Goal: Task Accomplishment & Management: Manage account settings

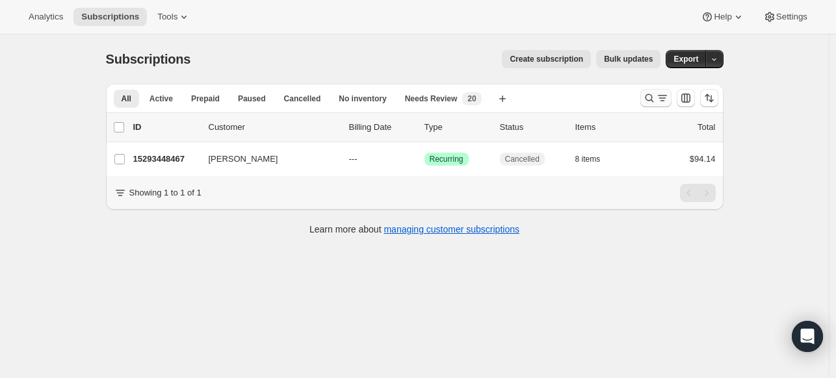
click at [645, 96] on button "Search and filter results" at bounding box center [655, 98] width 31 height 18
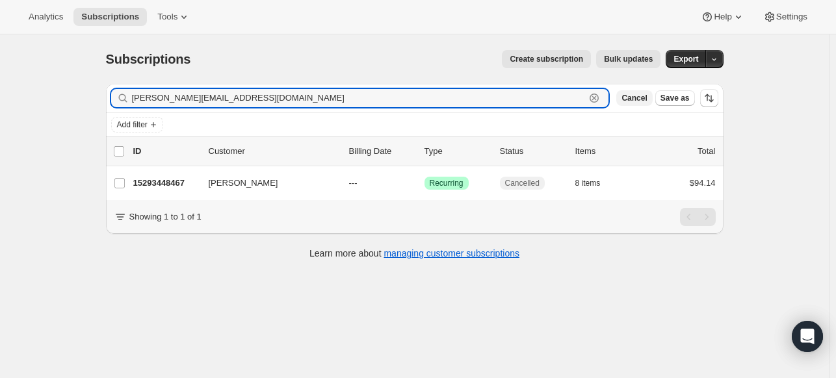
paste input "[EMAIL_ADDRESS][DOMAIN_NAME]"
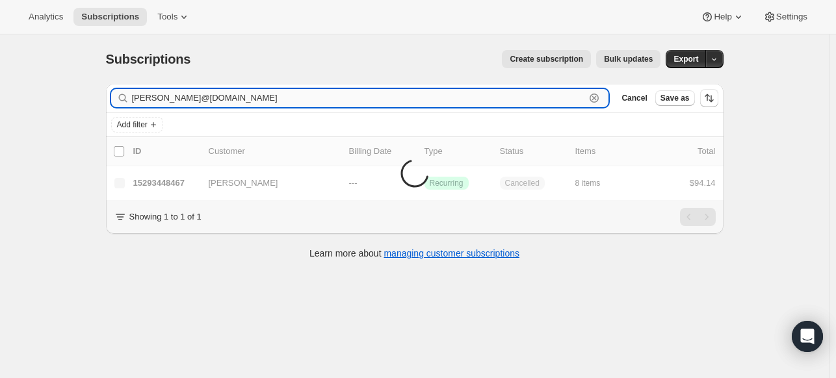
click at [460, 101] on input "[PERSON_NAME]@[DOMAIN_NAME]" at bounding box center [359, 98] width 454 height 18
paste input "text"
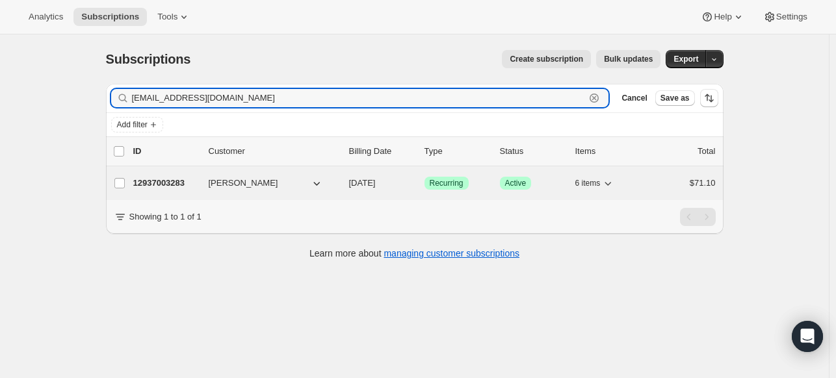
type input "[EMAIL_ADDRESS][DOMAIN_NAME]"
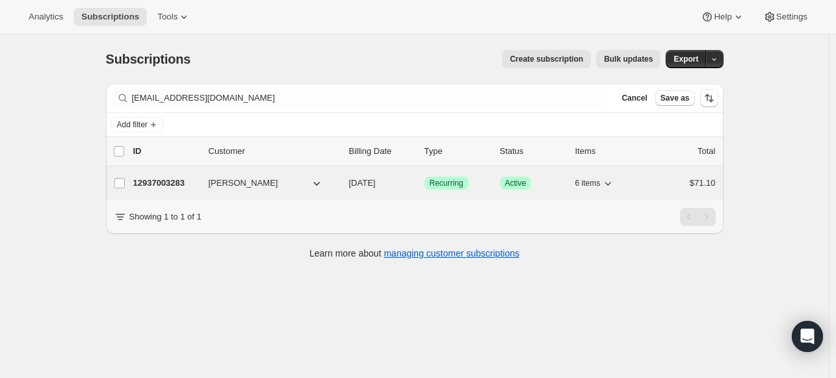
click at [187, 187] on p "12937003283" at bounding box center [165, 183] width 65 height 13
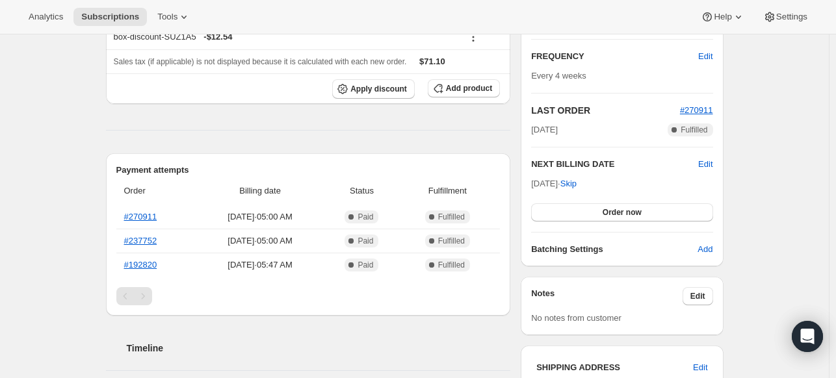
scroll to position [65, 0]
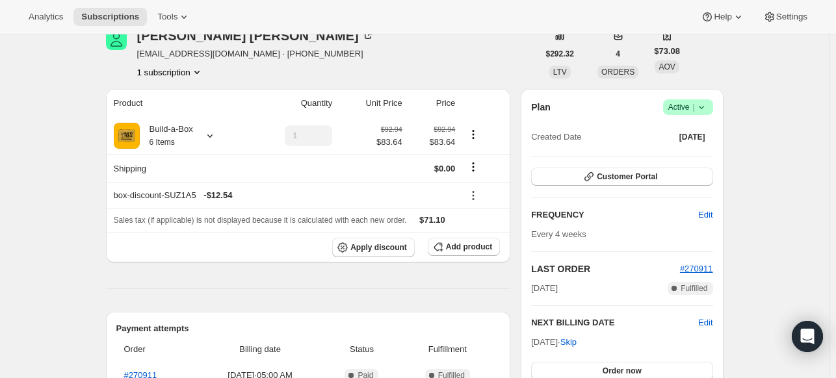
click at [700, 109] on icon at bounding box center [701, 107] width 13 height 13
click at [681, 154] on span "Cancel subscription" at bounding box center [685, 154] width 73 height 10
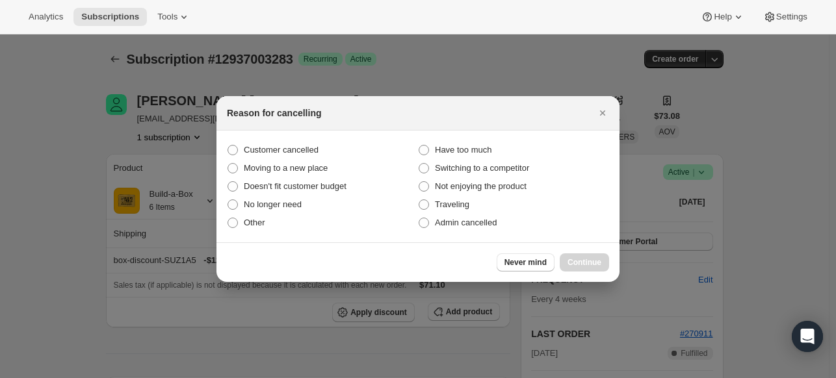
scroll to position [0, 0]
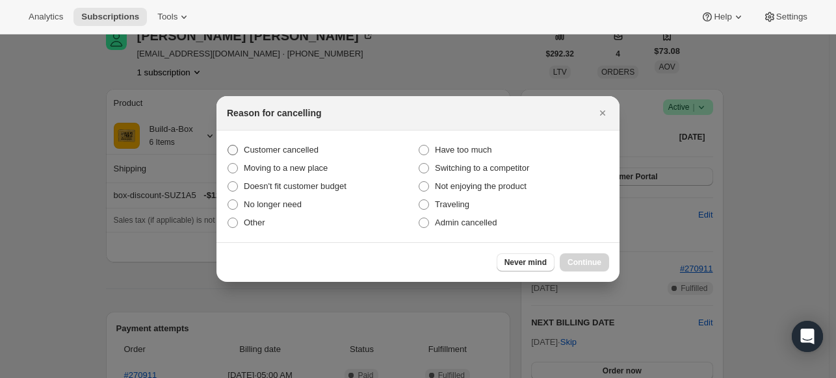
click at [339, 153] on label "Customer cancelled" at bounding box center [322, 150] width 191 height 18
click at [228, 146] on input "Customer cancelled" at bounding box center [227, 145] width 1 height 1
radio input "true"
click at [573, 255] on button "Continue" at bounding box center [584, 262] width 49 height 18
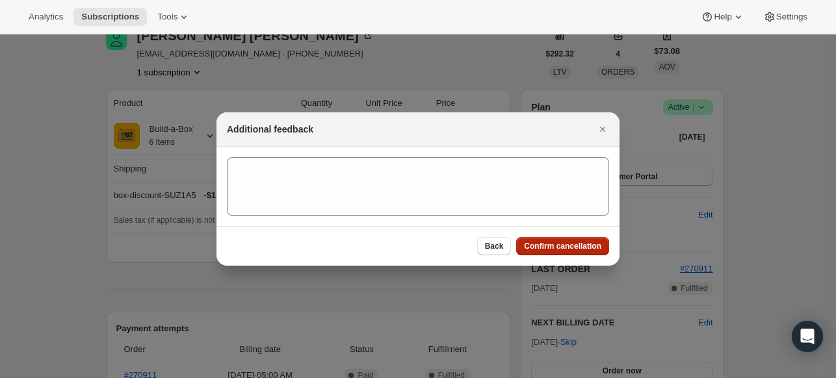
click at [573, 240] on button "Confirm cancellation" at bounding box center [562, 246] width 93 height 18
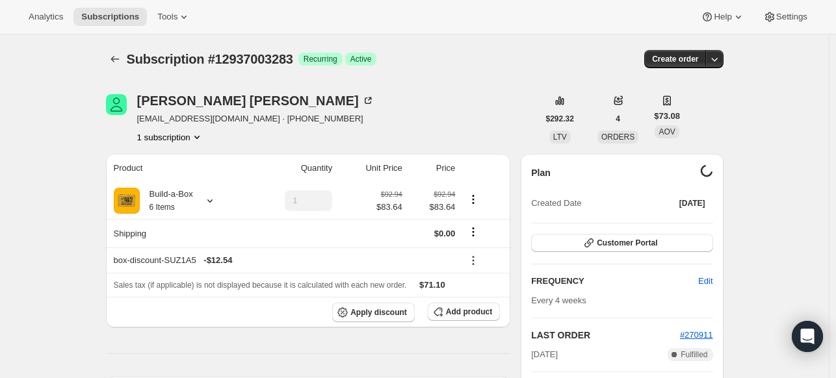
scroll to position [65, 0]
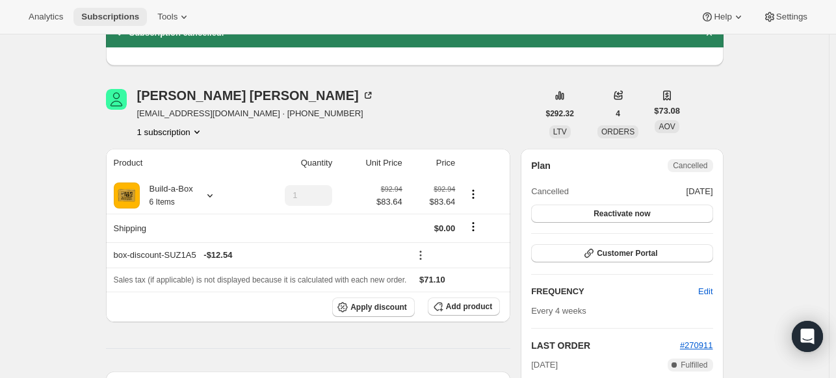
click at [145, 12] on button "Subscriptions" at bounding box center [109, 17] width 73 height 18
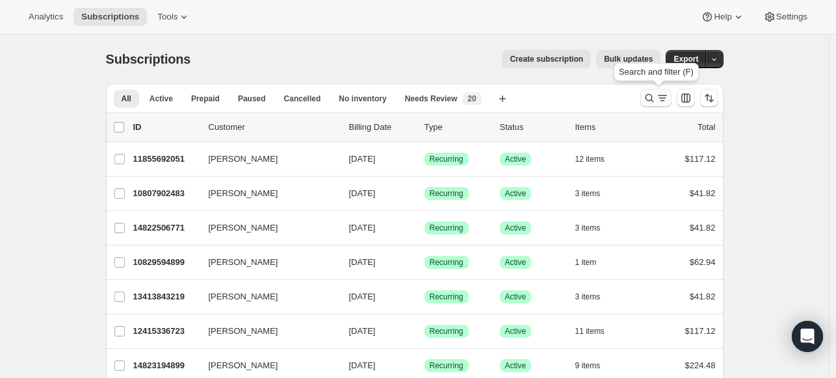
click at [647, 93] on icon "Search and filter results" at bounding box center [649, 98] width 13 height 13
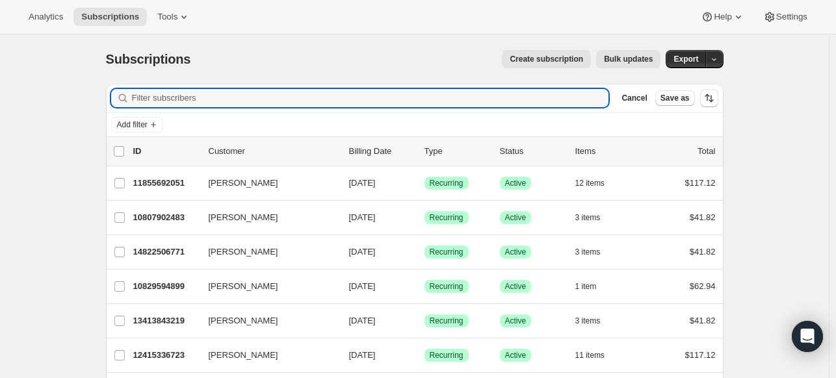
paste input "[EMAIL_ADDRESS][DOMAIN_NAME]"
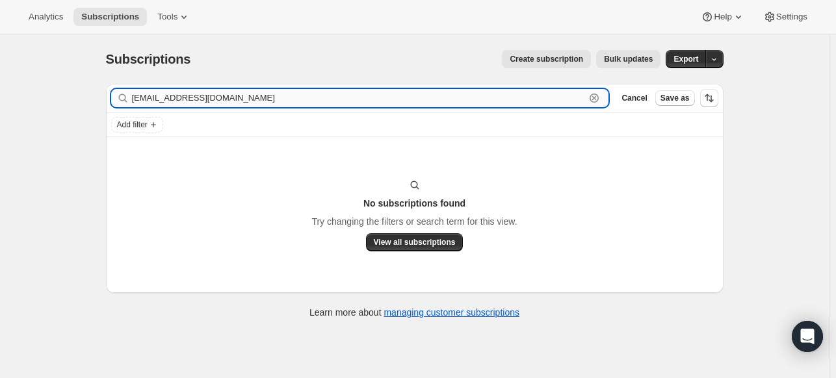
click at [390, 98] on input "[EMAIL_ADDRESS][DOMAIN_NAME]" at bounding box center [359, 98] width 454 height 18
paste input "[PERSON_NAME]"
click at [242, 99] on input "[PERSON_NAME]" at bounding box center [359, 98] width 454 height 18
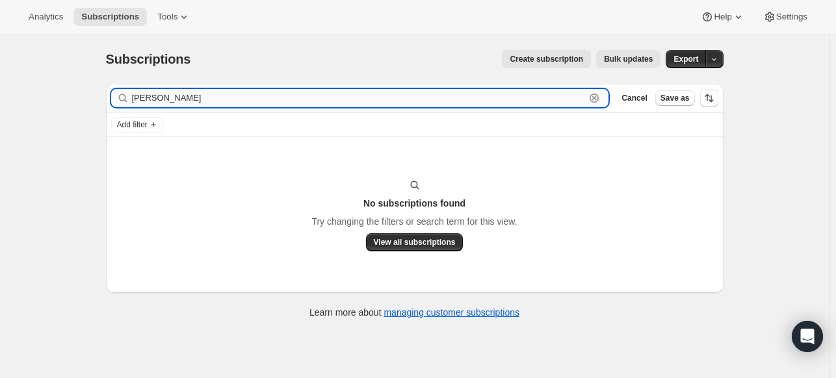
click at [242, 99] on input "[PERSON_NAME]" at bounding box center [359, 98] width 454 height 18
paste input "[EMAIL_ADDRESS][DOMAIN_NAME]"
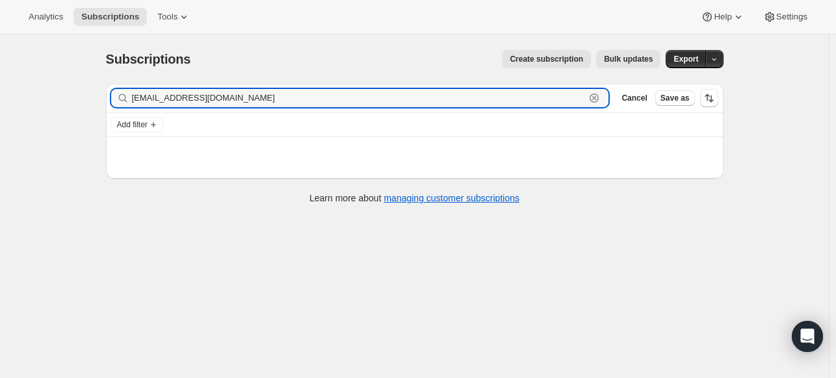
type input "[EMAIL_ADDRESS][DOMAIN_NAME]"
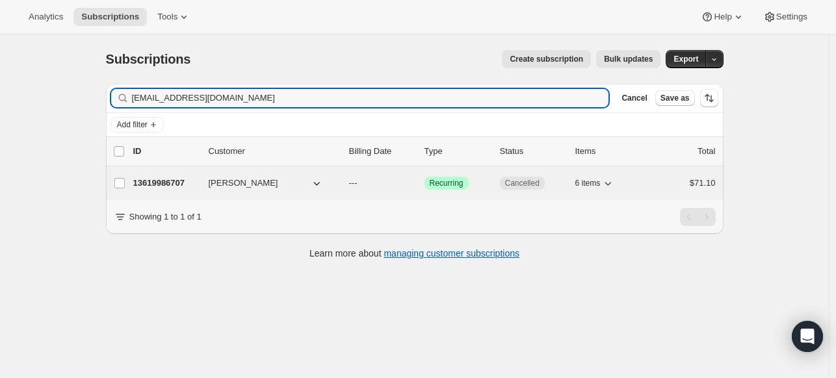
click at [164, 183] on p "13619986707" at bounding box center [165, 183] width 65 height 13
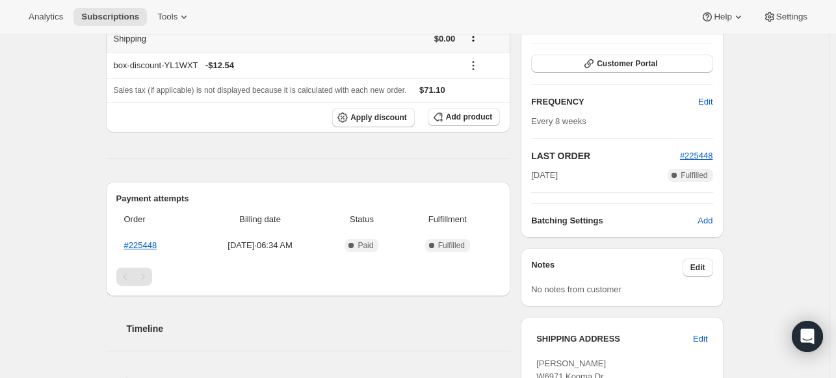
scroll to position [65, 0]
